Goal: Find specific page/section: Find specific page/section

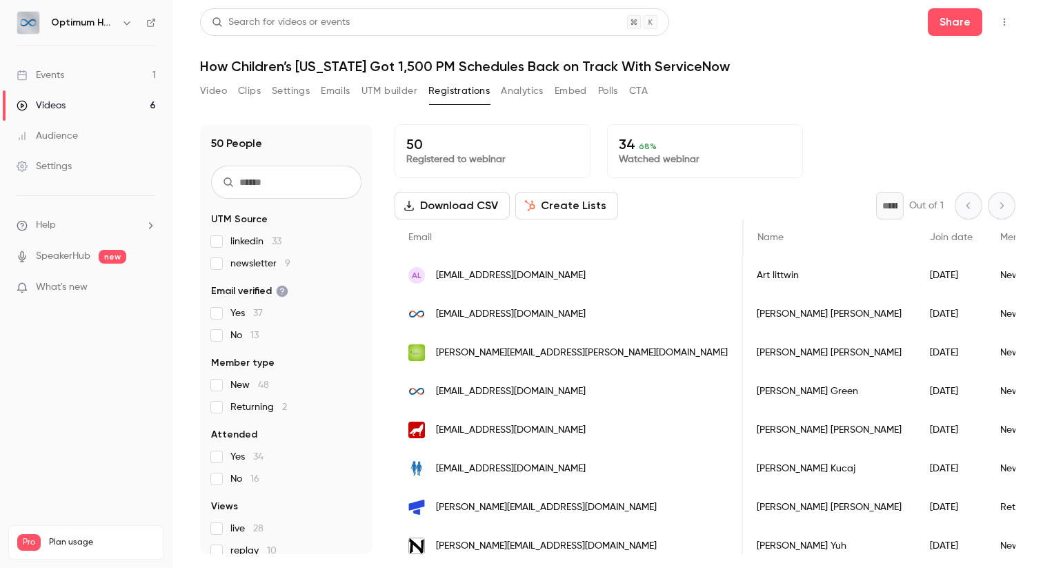
scroll to position [0, 896]
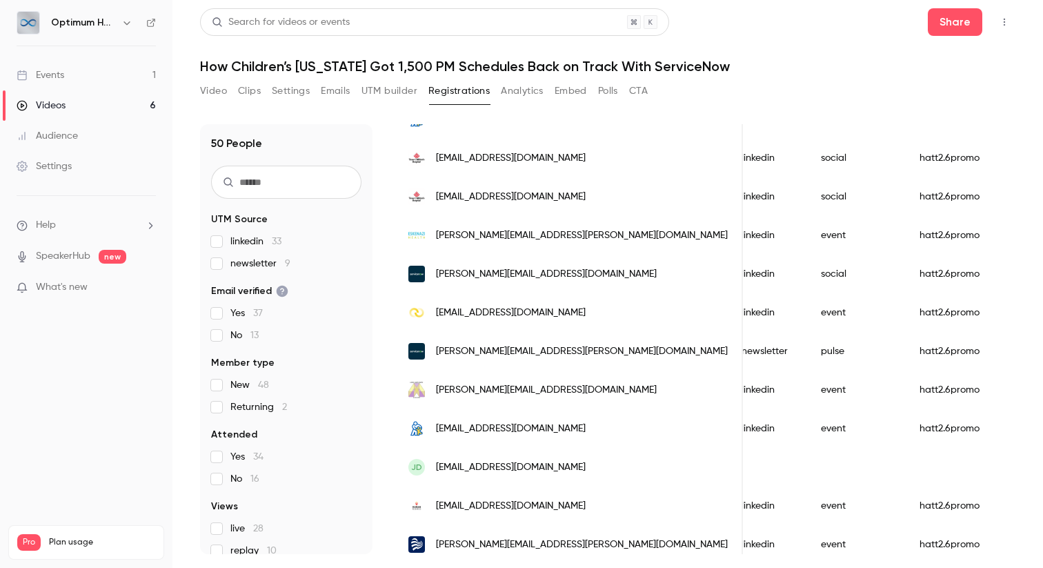
click at [75, 103] on link "Videos 6" at bounding box center [86, 105] width 172 height 30
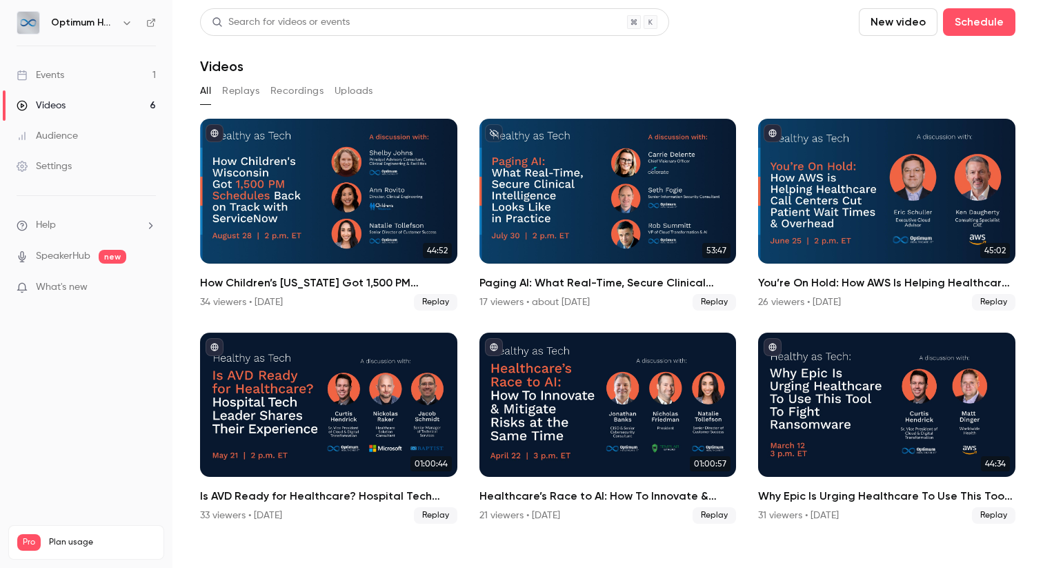
click at [63, 75] on div "Events" at bounding box center [41, 75] width 48 height 14
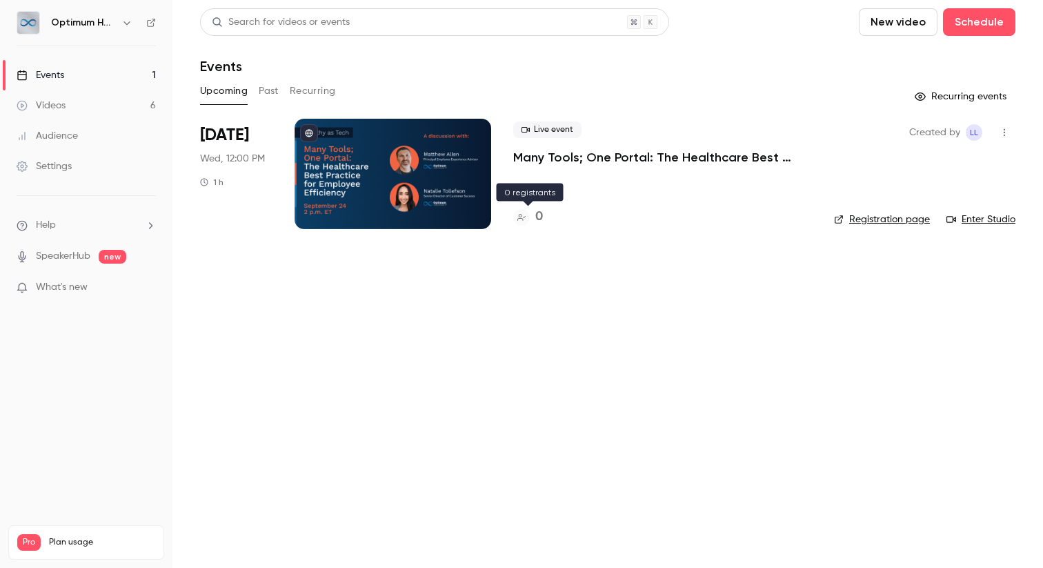
click at [540, 216] on h4 "0" at bounding box center [539, 217] width 8 height 19
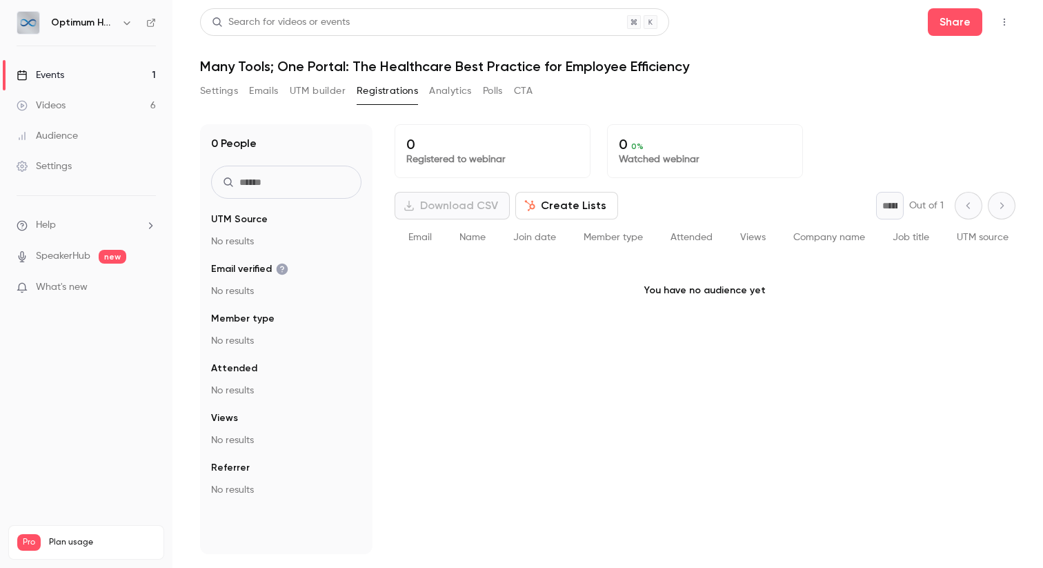
click at [669, 164] on p "Watched webinar" at bounding box center [705, 159] width 172 height 14
click at [441, 160] on p "Registered to webinar" at bounding box center [492, 159] width 172 height 14
click at [221, 99] on button "Settings" at bounding box center [219, 91] width 38 height 22
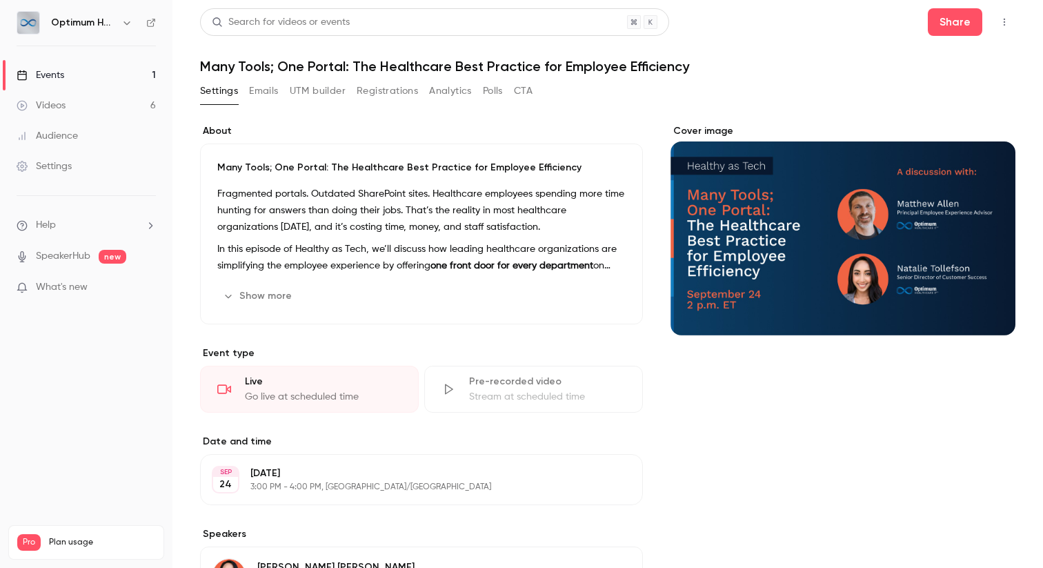
click at [387, 88] on button "Registrations" at bounding box center [387, 91] width 61 height 22
